Goal: Task Accomplishment & Management: Manage account settings

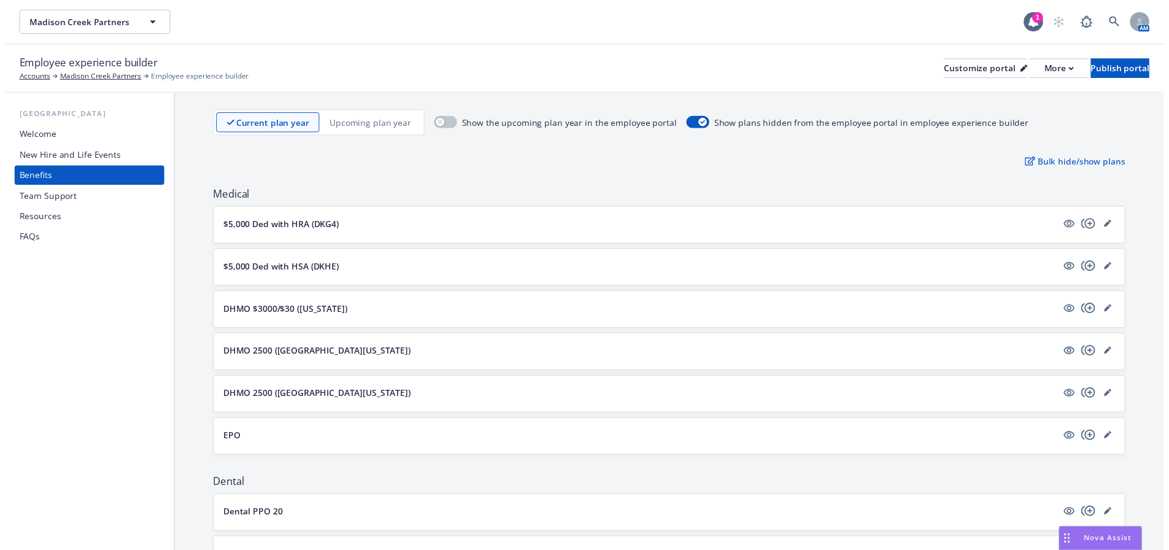
scroll to position [80, 0]
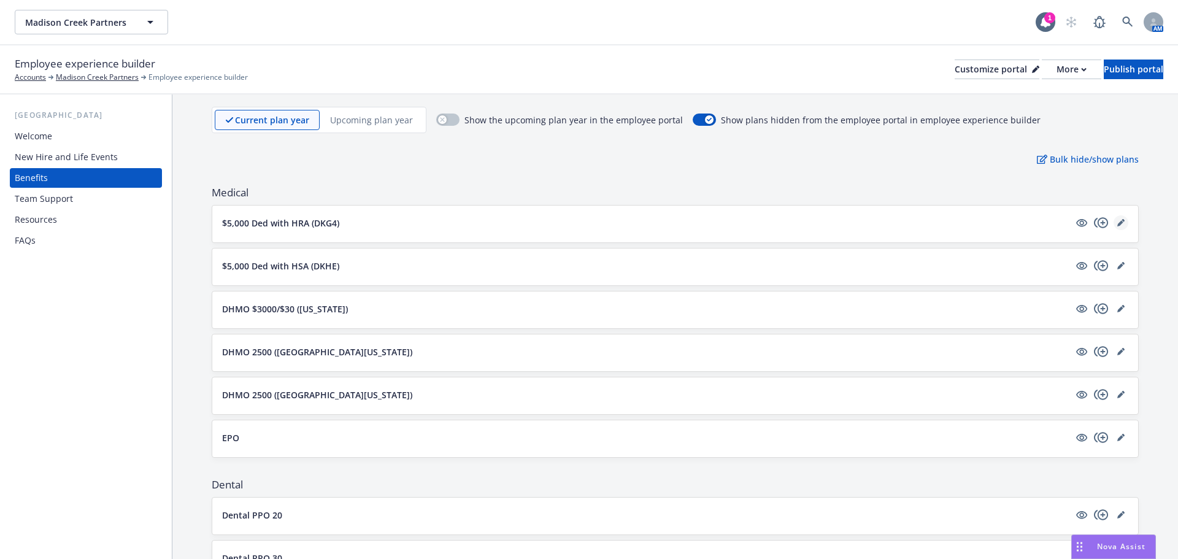
click at [1117, 222] on link "editPencil" at bounding box center [1121, 222] width 15 height 15
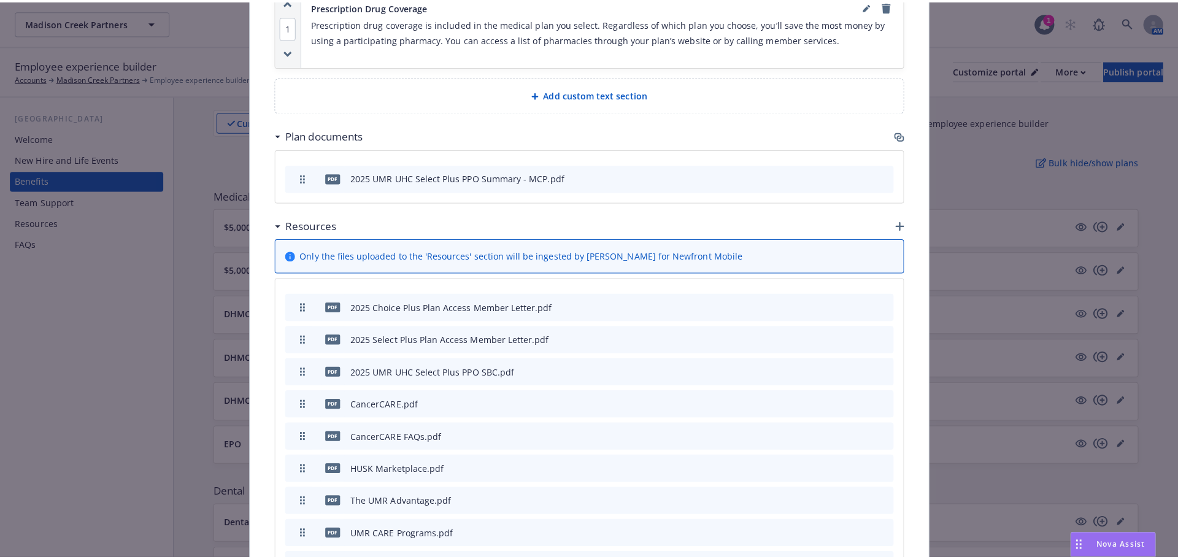
scroll to position [870, 0]
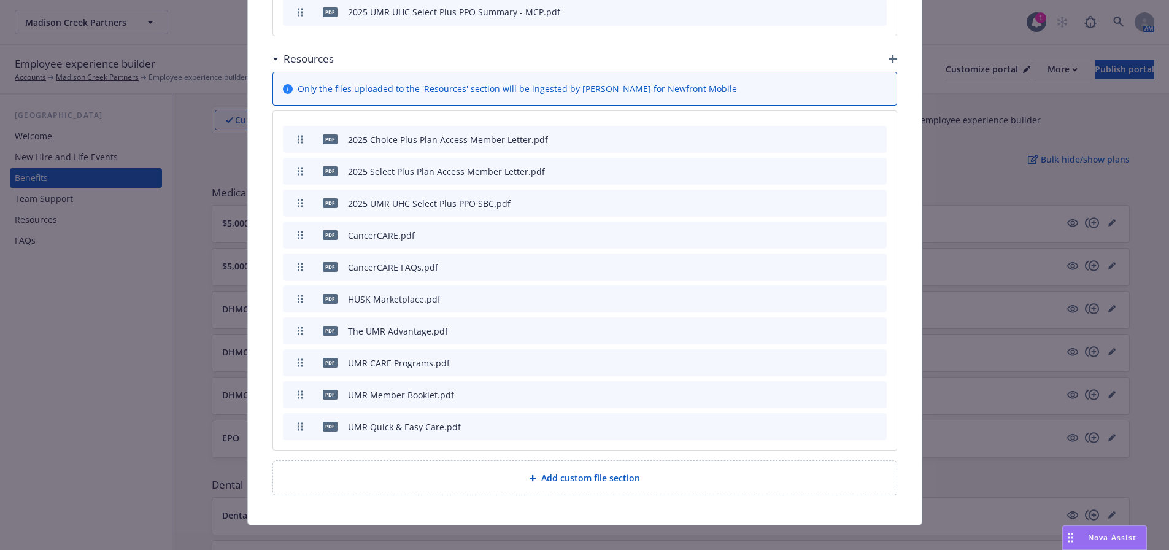
click at [579, 471] on span "Add custom file section" at bounding box center [590, 477] width 99 height 13
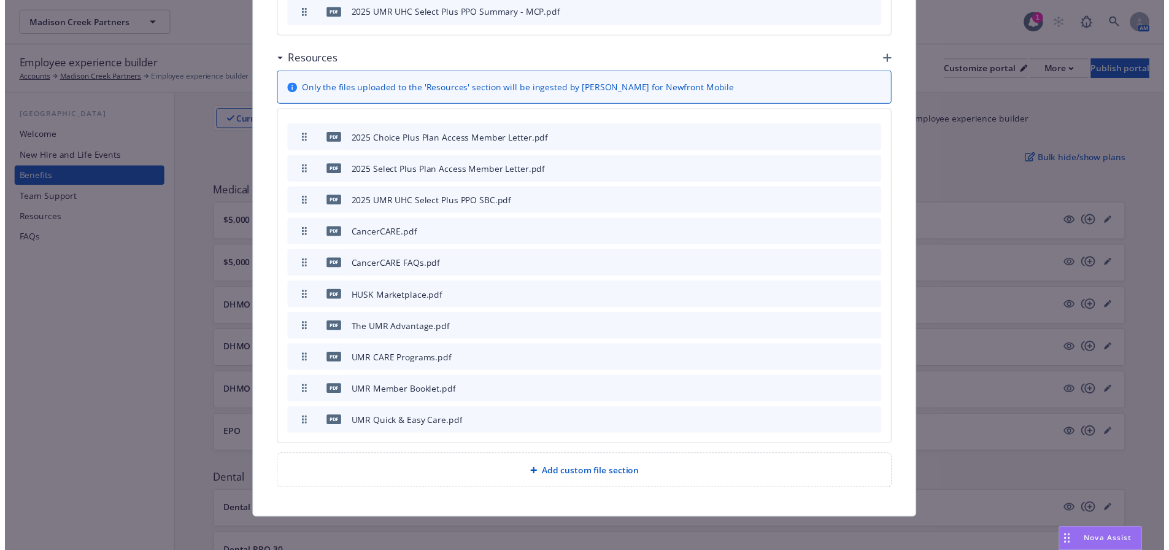
scroll to position [861, 0]
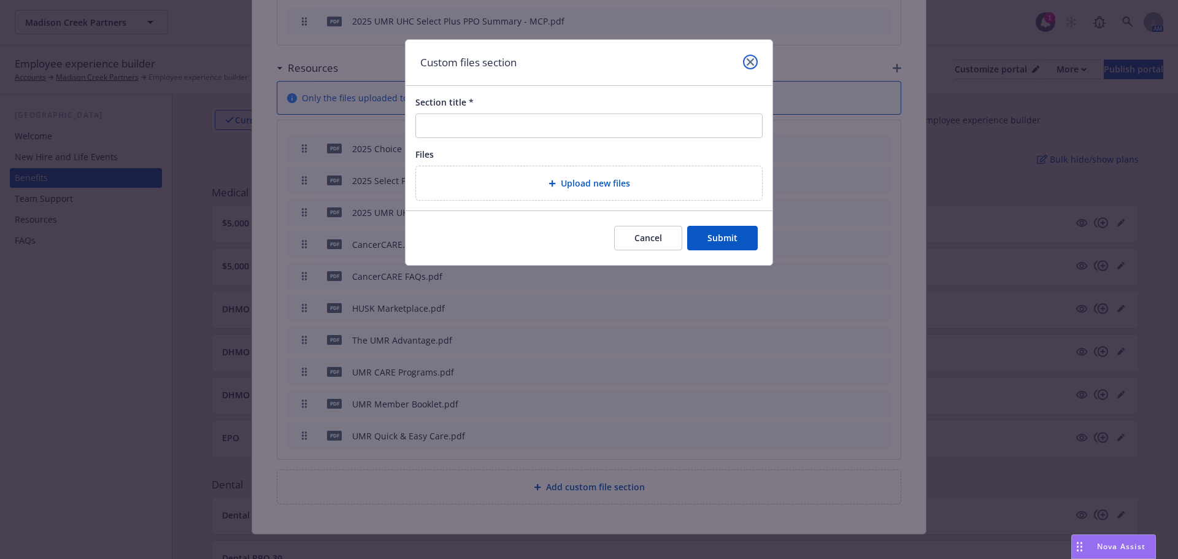
click at [747, 62] on icon "close" at bounding box center [750, 61] width 7 height 7
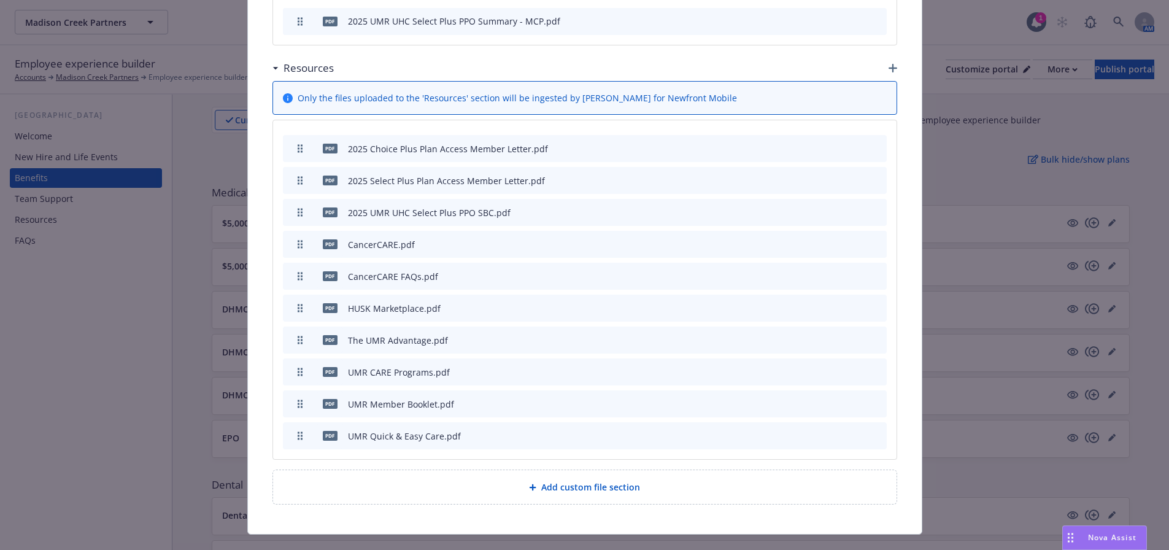
click at [889, 55] on div "Resources" at bounding box center [584, 68] width 625 height 26
click at [889, 64] on icon "button" at bounding box center [893, 68] width 9 height 9
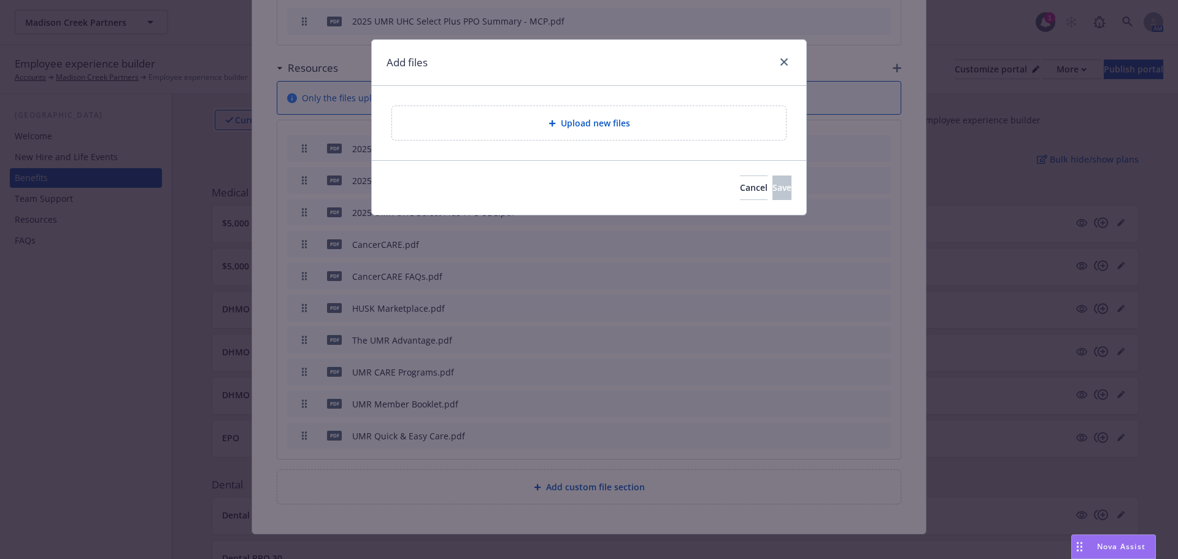
click at [609, 126] on span "Upload new files" at bounding box center [595, 123] width 69 height 13
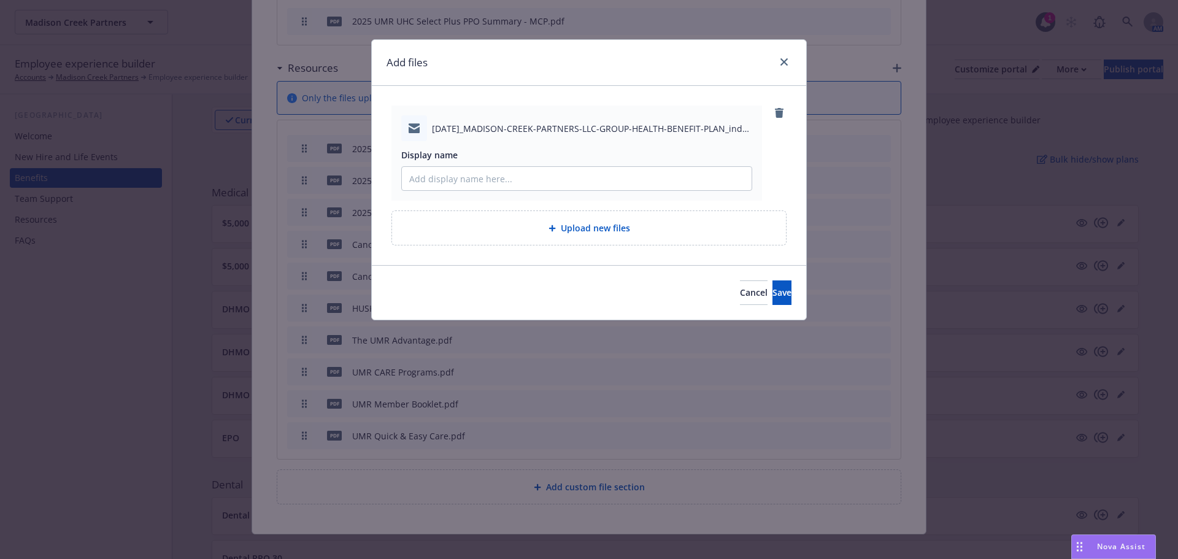
click at [652, 127] on span "2025-07-01_MADISON-CREEK-PARTNERS-LLC-GROUP-HEALTH-BENEFIT-PLAN_index (1).json" at bounding box center [592, 128] width 320 height 13
click at [782, 63] on icon "close" at bounding box center [784, 61] width 7 height 7
